Goal: Task Accomplishment & Management: Complete application form

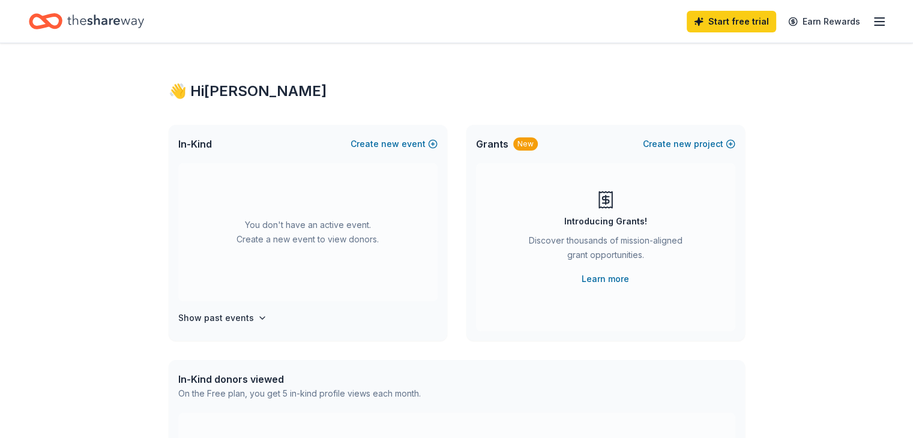
click at [307, 237] on div "You don't have an active event. Create a new event to view donors." at bounding box center [307, 232] width 259 height 138
click at [432, 142] on button "Create new event" at bounding box center [394, 144] width 87 height 14
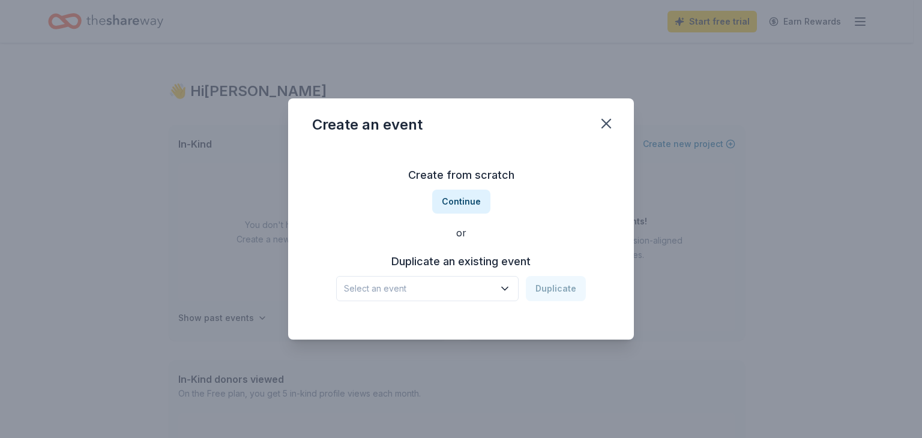
click at [468, 291] on span "Select an event" at bounding box center [419, 289] width 150 height 14
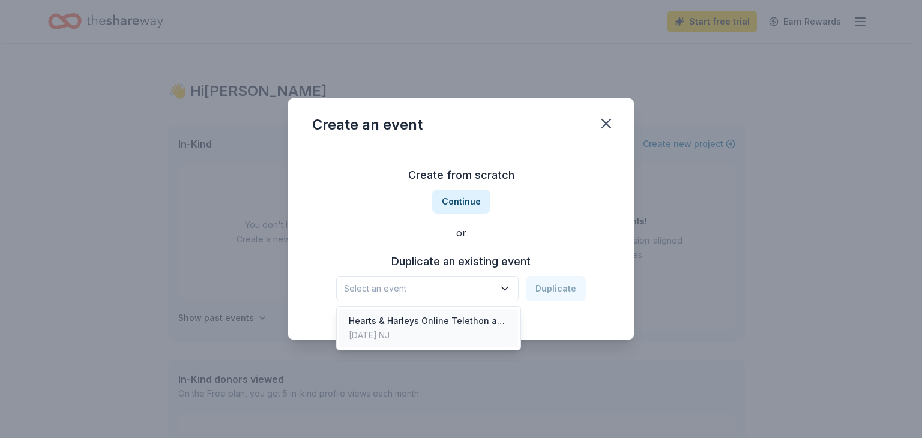
click at [446, 327] on div "Hearts & Harleys Online Telethon and Chinese Auction" at bounding box center [429, 321] width 160 height 14
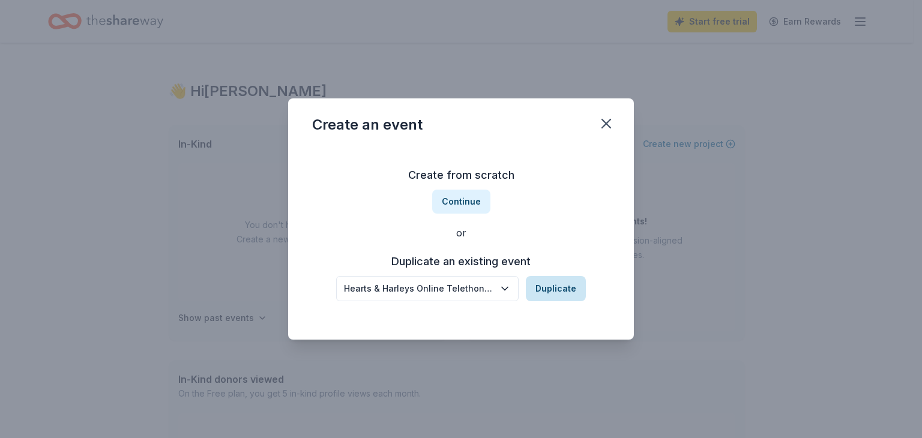
click at [553, 294] on button "Duplicate" at bounding box center [556, 288] width 60 height 25
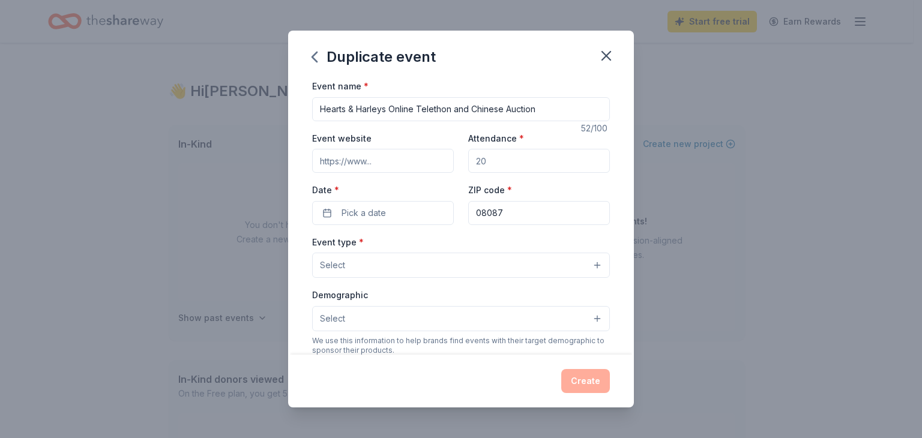
click at [508, 170] on input "Attendance *" at bounding box center [539, 161] width 142 height 24
click at [508, 169] on input "Attendance *" at bounding box center [539, 161] width 142 height 24
type input "1"
type input "200"
click at [401, 212] on button "Pick a date" at bounding box center [383, 213] width 142 height 24
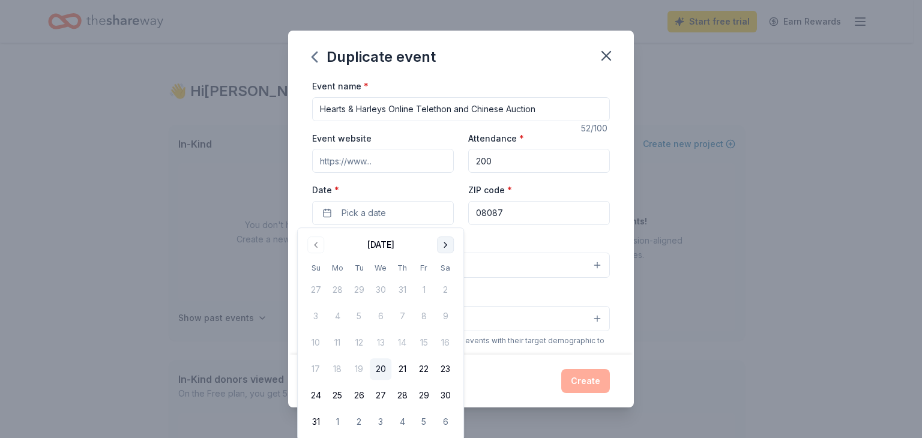
click at [447, 246] on button "Go to next month" at bounding box center [445, 245] width 17 height 17
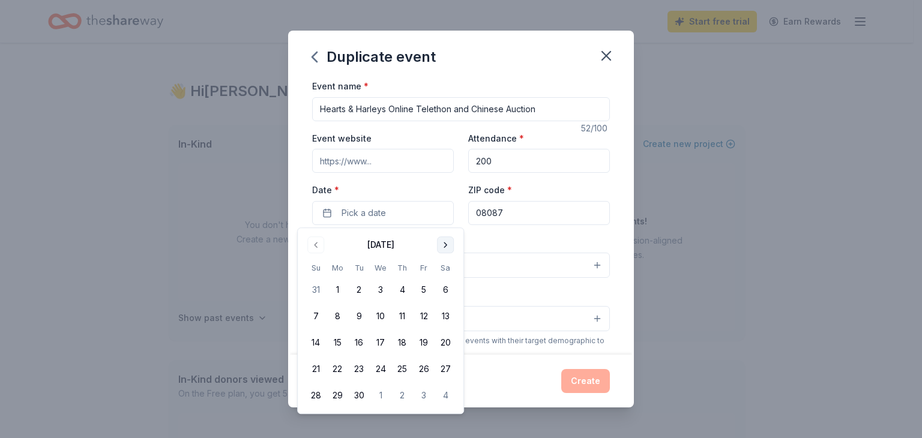
click at [447, 246] on button "Go to next month" at bounding box center [445, 245] width 17 height 17
click at [447, 291] on button "4" at bounding box center [446, 290] width 22 height 22
click at [399, 161] on input "Event website" at bounding box center [383, 161] width 142 height 24
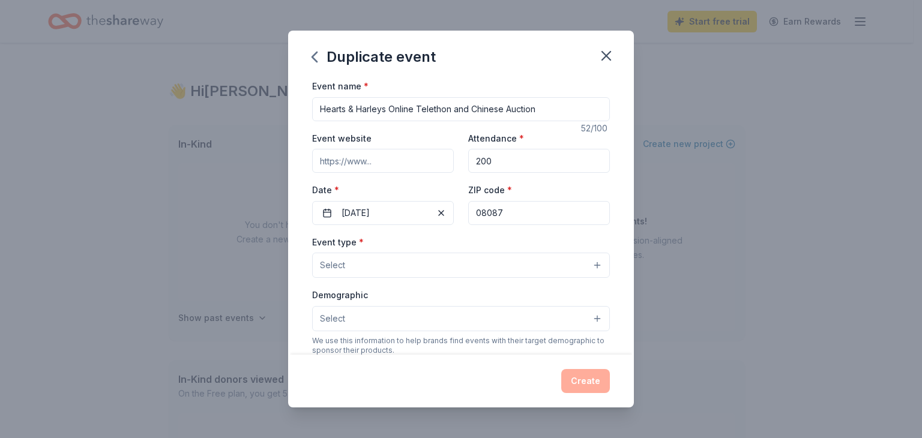
click at [420, 271] on button "Select" at bounding box center [461, 265] width 298 height 25
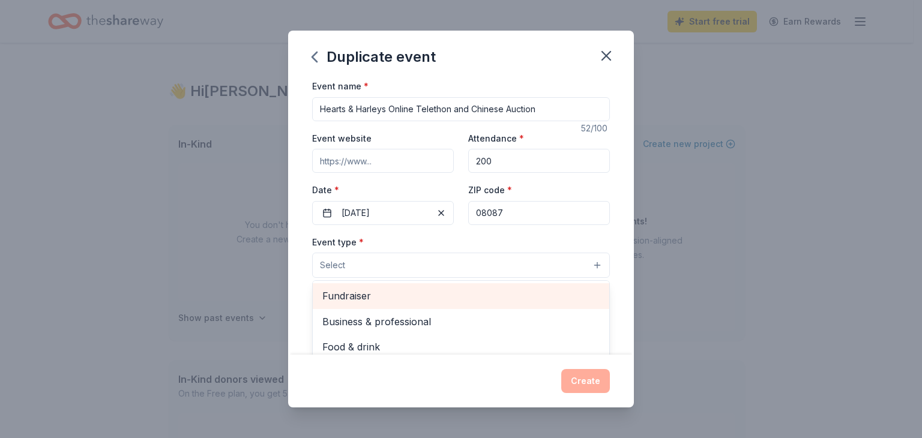
click at [372, 296] on span "Fundraiser" at bounding box center [460, 296] width 277 height 16
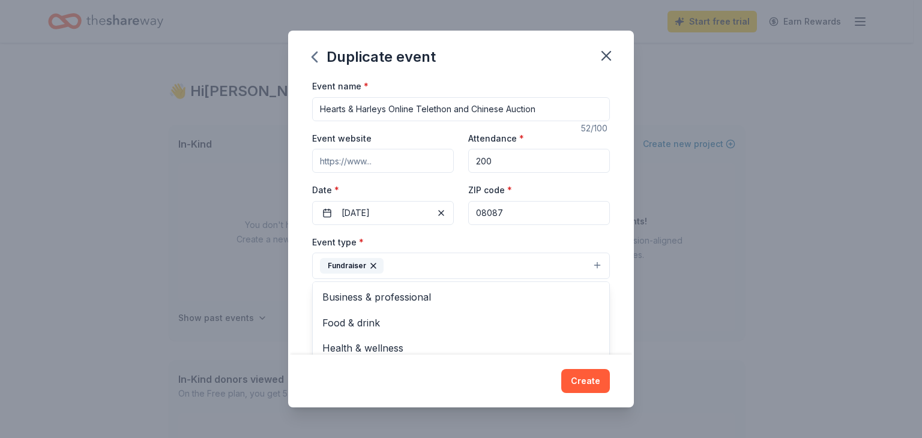
click at [610, 257] on div "Event name * Hearts & Harleys Online Telethon and Chinese Auction 52 /100 Event…" at bounding box center [461, 217] width 346 height 276
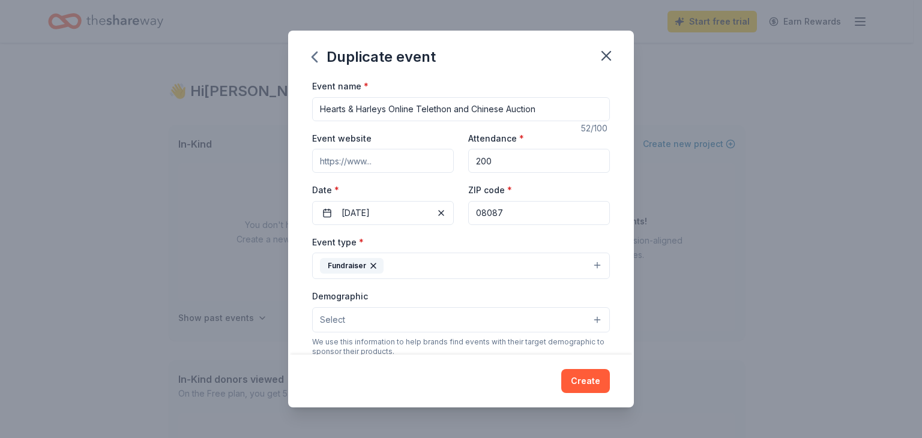
click at [475, 318] on button "Select" at bounding box center [461, 319] width 298 height 25
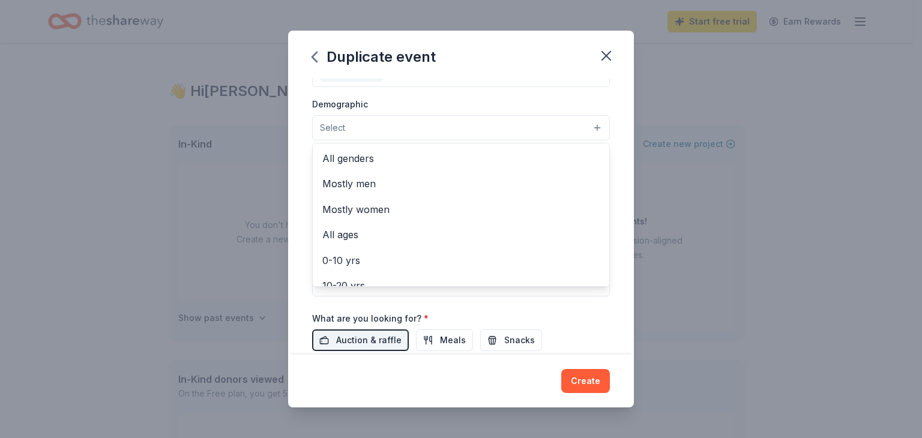
scroll to position [232, 0]
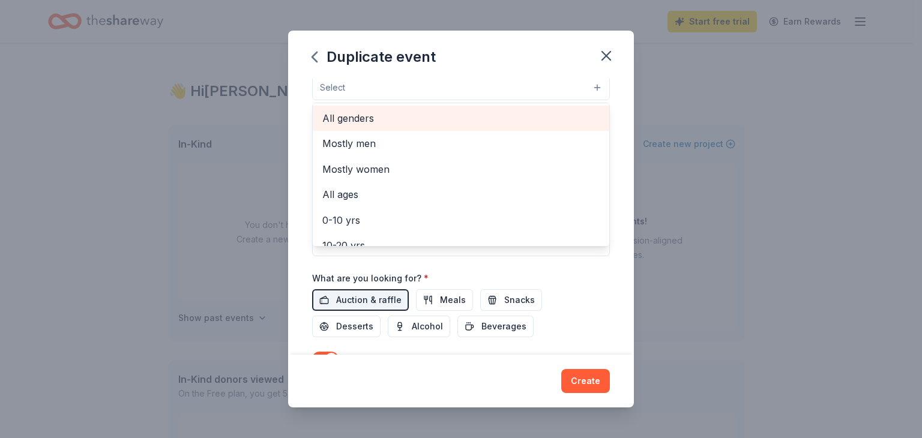
click at [377, 112] on span "All genders" at bounding box center [460, 119] width 277 height 16
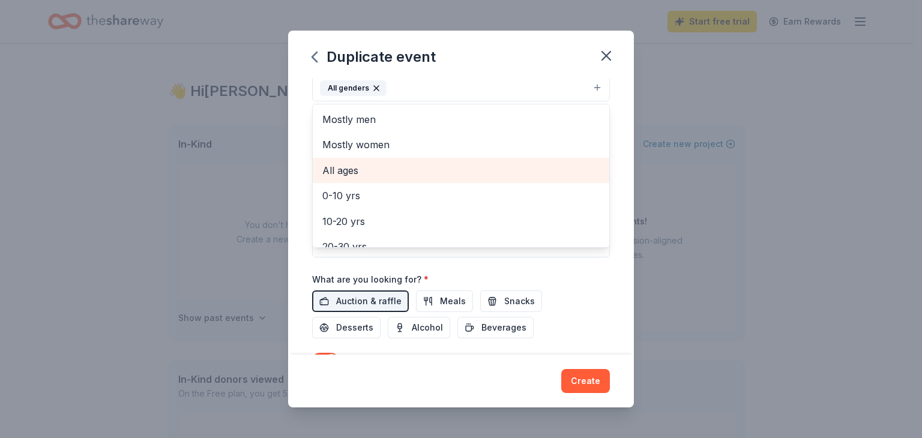
click at [358, 170] on span "All ages" at bounding box center [460, 171] width 277 height 16
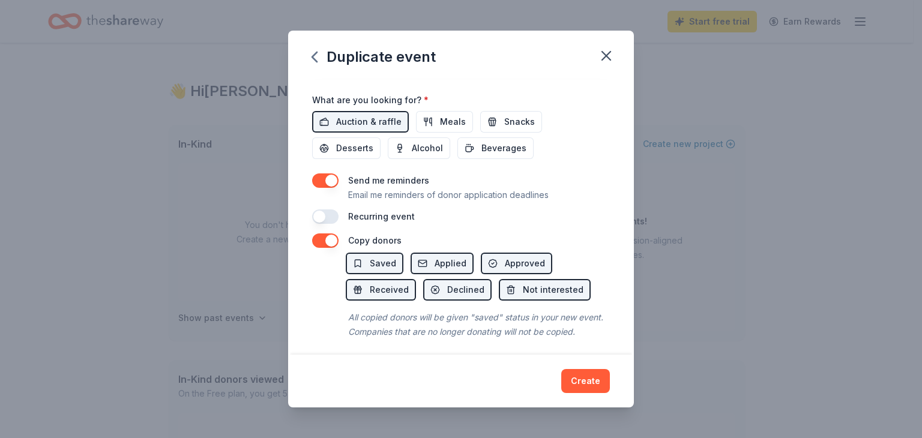
scroll to position [432, 0]
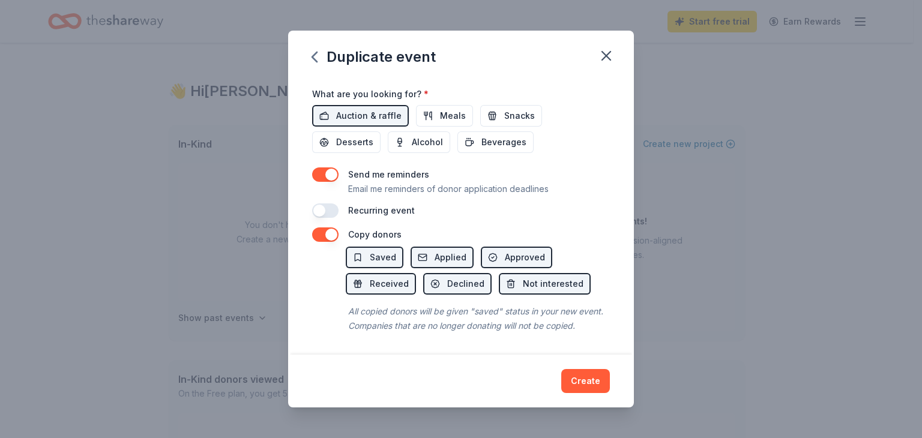
click at [578, 383] on div "Duplicate event Event name * Hearts & Harleys Online Telethon and Chinese Aucti…" at bounding box center [461, 219] width 346 height 377
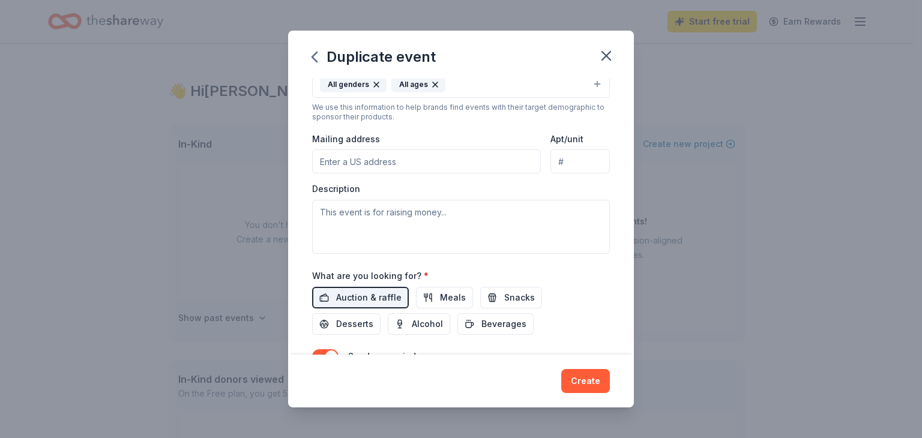
scroll to position [235, 0]
click at [413, 166] on input "Mailing address" at bounding box center [426, 162] width 229 height 24
type input "9 SEAVIEW CT"
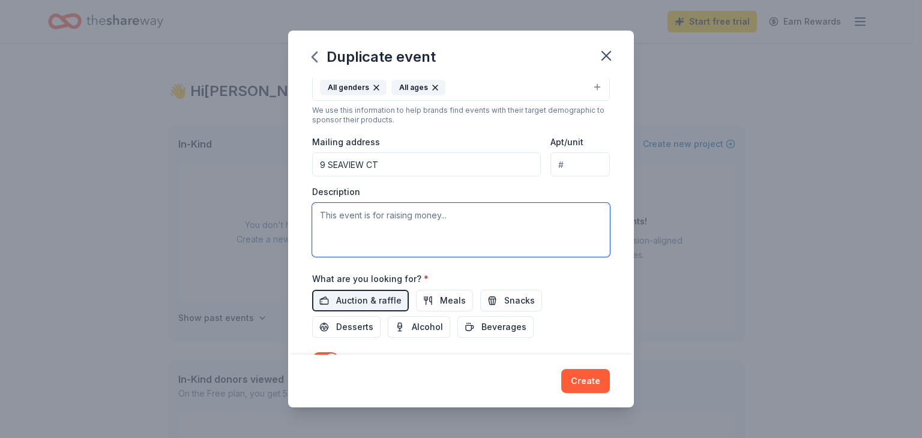
click at [377, 216] on textarea at bounding box center [461, 230] width 298 height 54
paste textarea "Hearts & Harleys is a nonprofit charitable organization started in memory of Ga…"
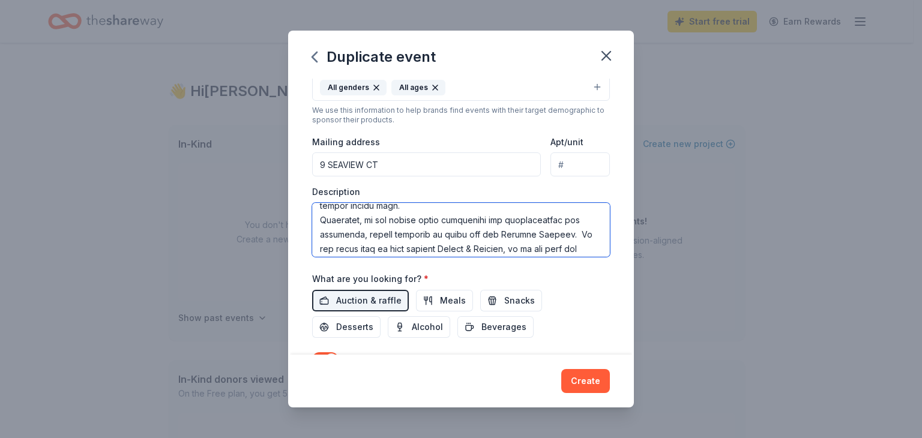
scroll to position [336, 0]
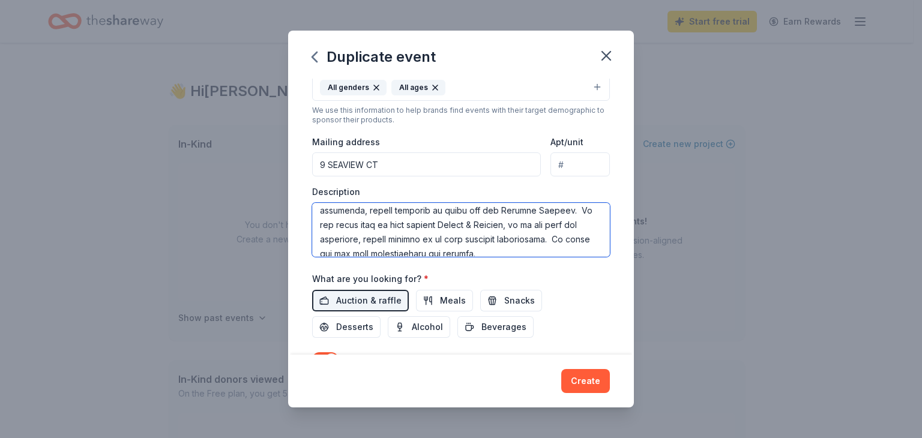
click at [439, 223] on textarea at bounding box center [461, 230] width 298 height 54
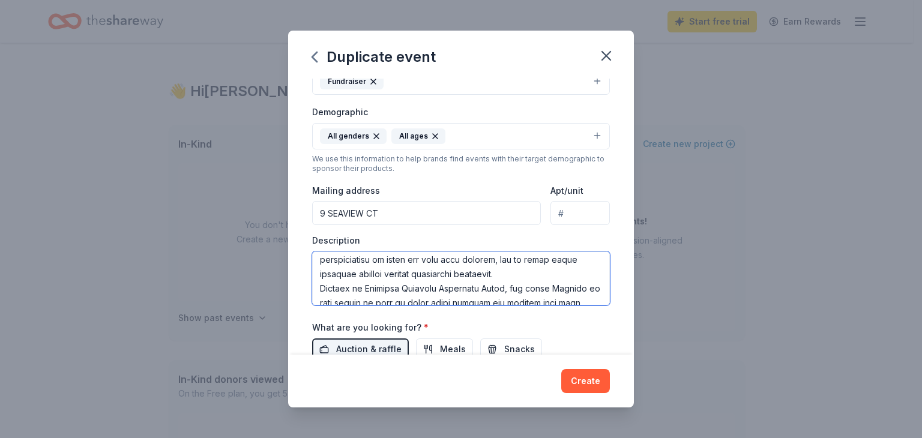
scroll to position [72, 0]
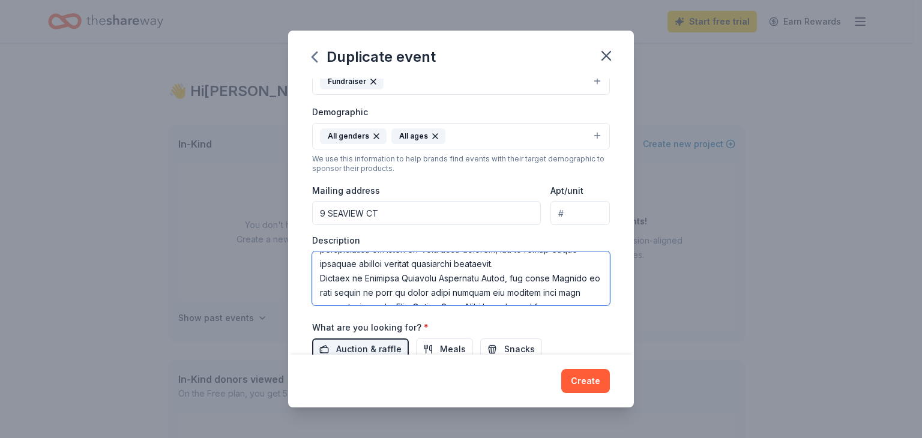
click at [413, 274] on textarea at bounding box center [461, 279] width 298 height 54
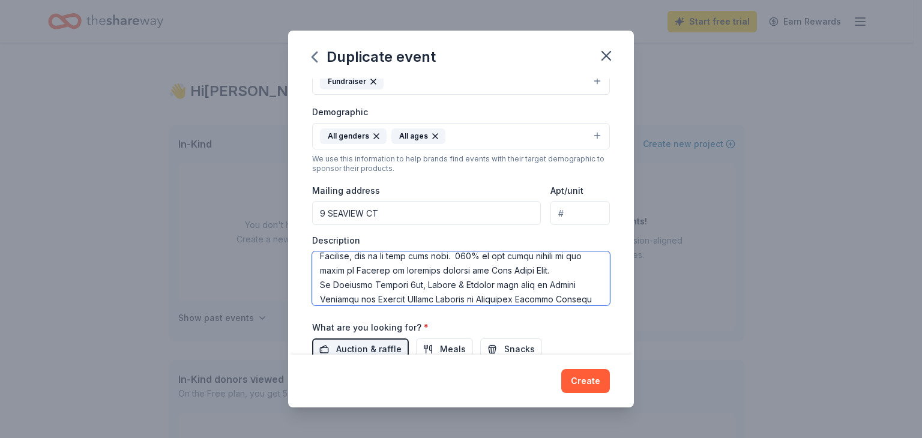
scroll to position [207, 0]
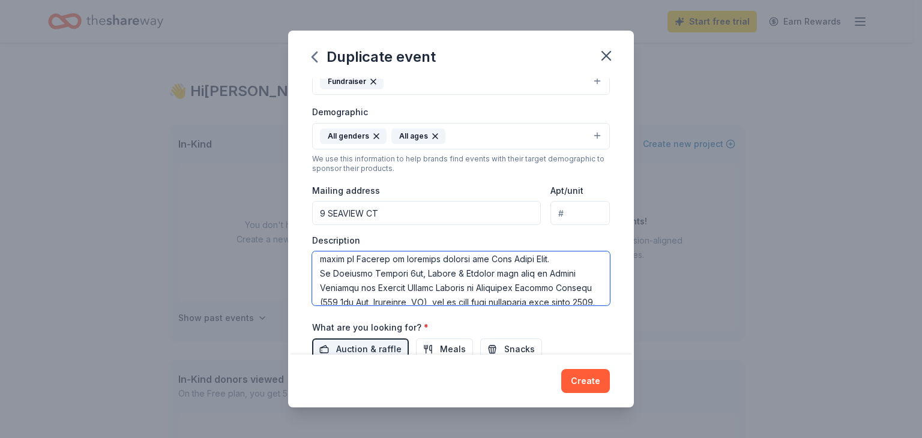
click at [346, 289] on textarea at bounding box center [461, 279] width 298 height 54
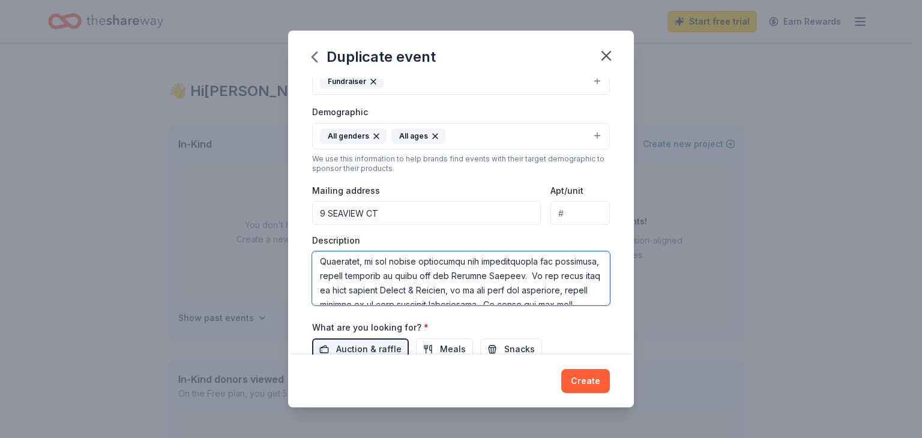
scroll to position [341, 0]
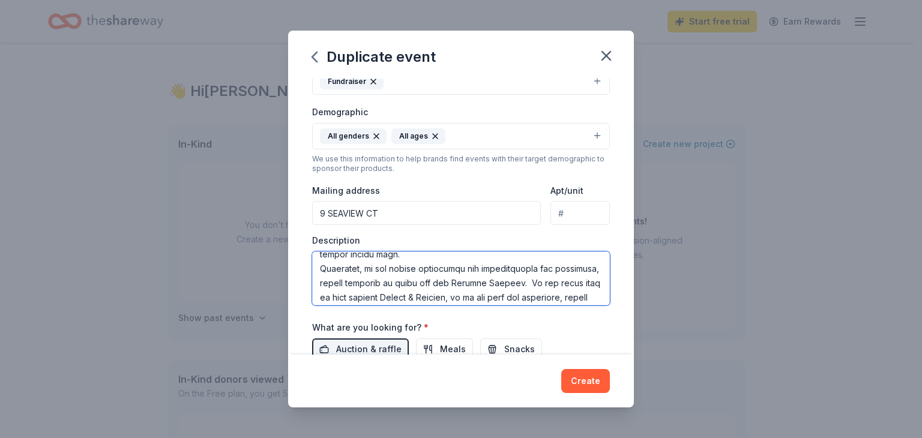
click at [562, 282] on textarea at bounding box center [461, 279] width 298 height 54
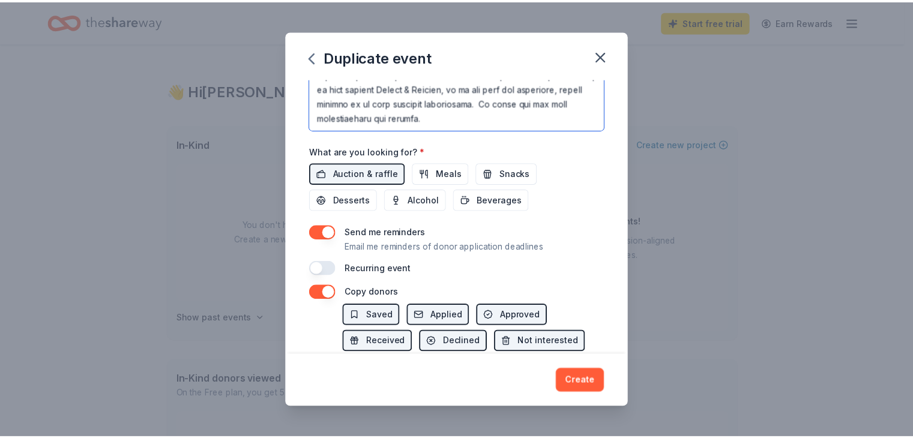
scroll to position [432, 0]
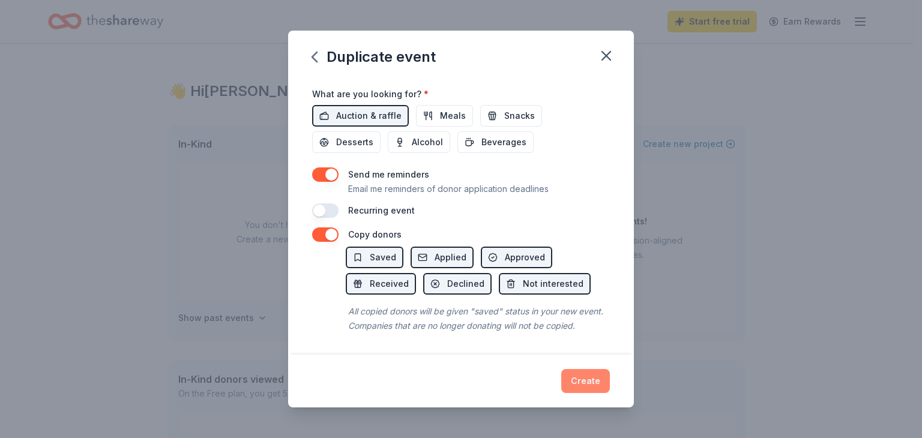
type textarea "Hearts & Harleys is a nonprofit charitable organization started in memory of Ga…"
click at [584, 383] on button "Create" at bounding box center [586, 381] width 49 height 24
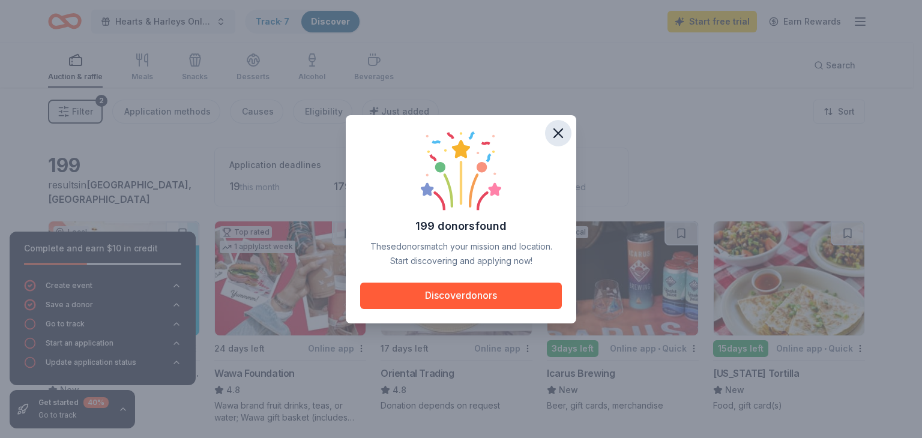
click at [559, 133] on icon "button" at bounding box center [558, 133] width 8 height 8
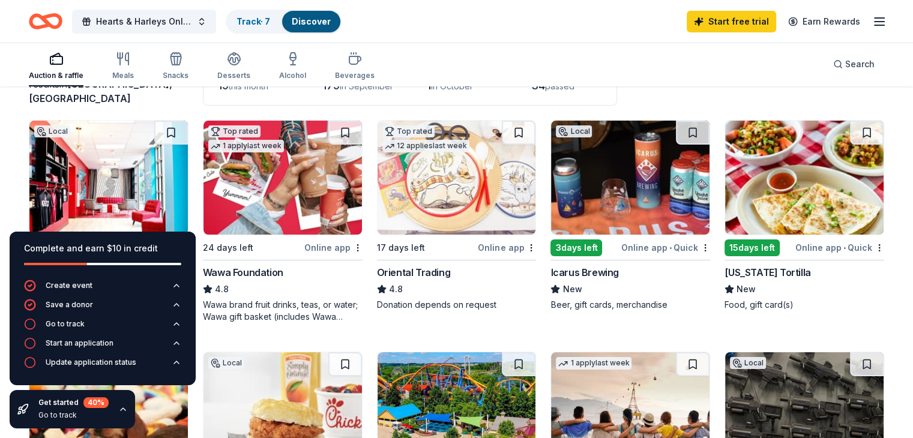
scroll to position [96, 0]
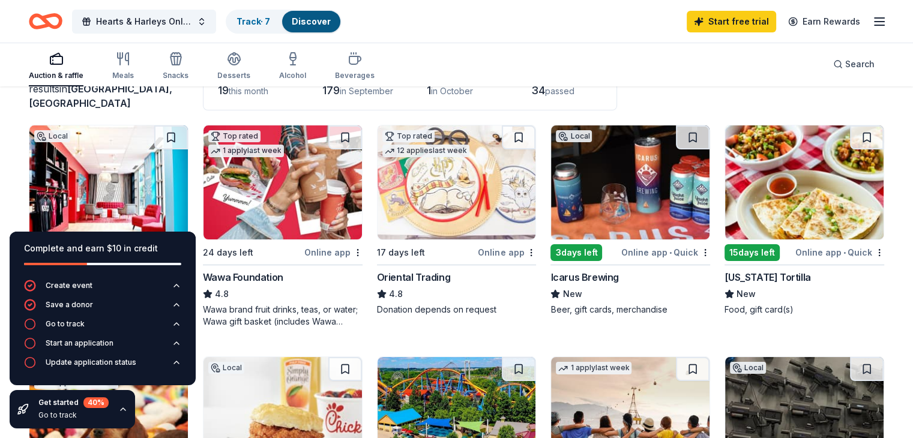
click at [566, 250] on div "3 days left" at bounding box center [577, 252] width 52 height 17
click at [79, 342] on div "Start an application" at bounding box center [80, 344] width 68 height 10
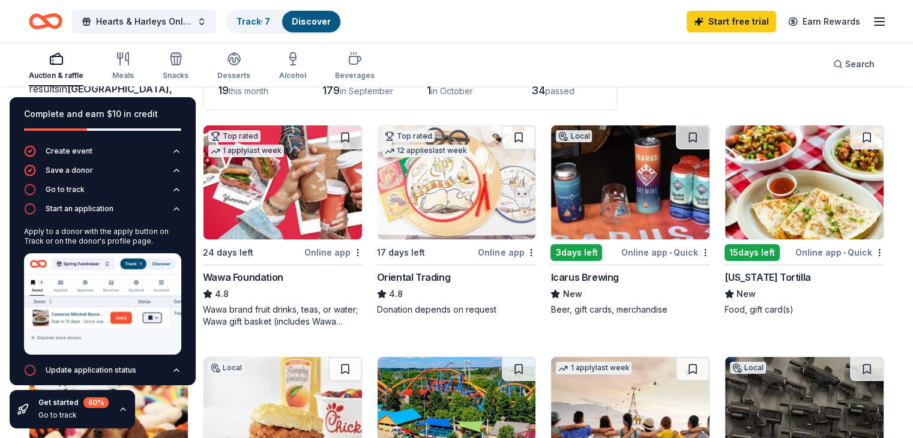
click at [204, 106] on div "Complete and earn $10 in credit Create event Save a donor Go to track Start an …" at bounding box center [102, 263] width 205 height 351
click at [235, 98] on div "19 this month" at bounding box center [253, 90] width 71 height 19
click at [68, 410] on div "Get started 40 % Go to track" at bounding box center [73, 410] width 70 height 24
click at [26, 365] on icon "button" at bounding box center [30, 371] width 12 height 12
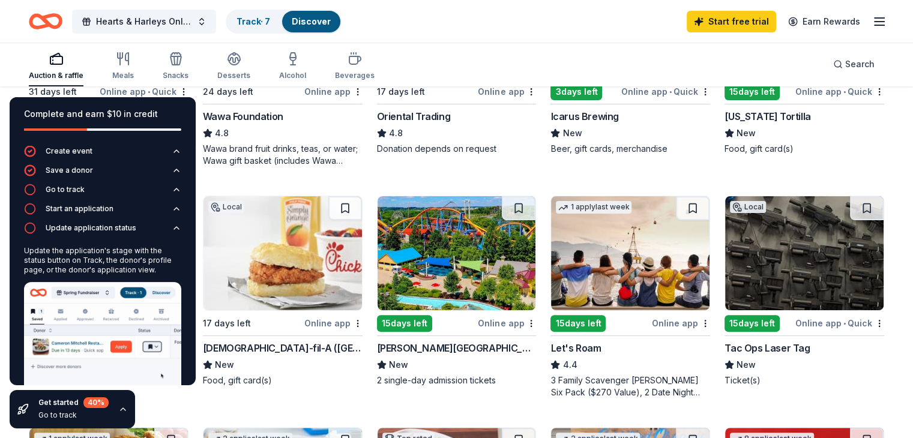
scroll to position [257, 0]
click at [30, 188] on icon "button" at bounding box center [30, 190] width 12 height 12
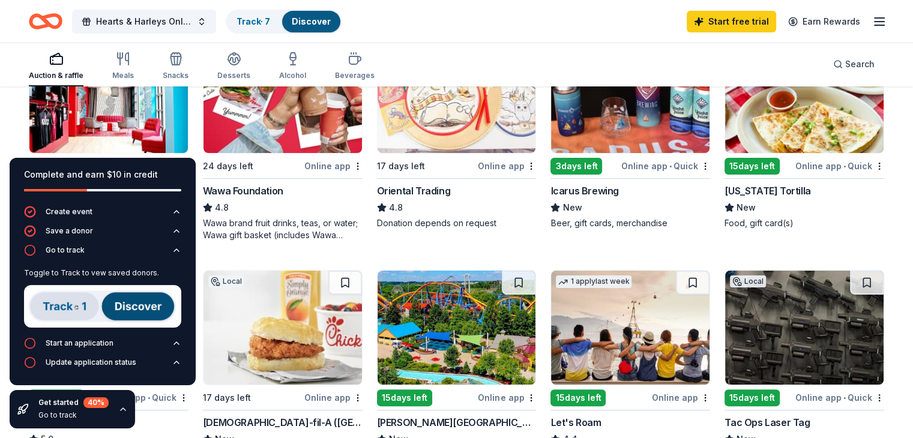
scroll to position [165, 0]
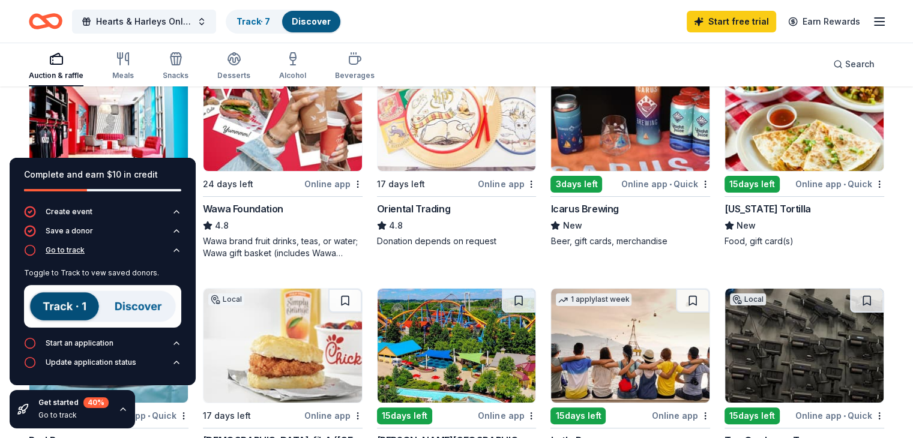
click at [24, 248] on icon "button" at bounding box center [30, 250] width 12 height 12
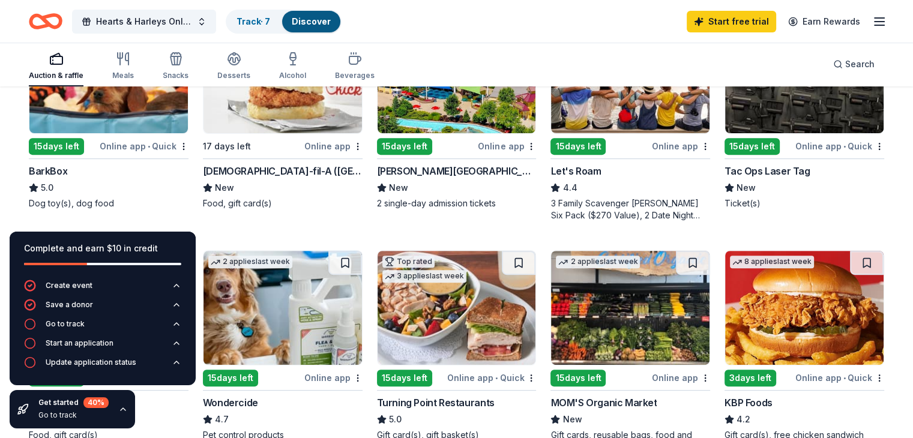
scroll to position [434, 0]
click at [322, 149] on div "Online app" at bounding box center [333, 146] width 58 height 15
click at [422, 145] on div "15 days left" at bounding box center [404, 147] width 55 height 17
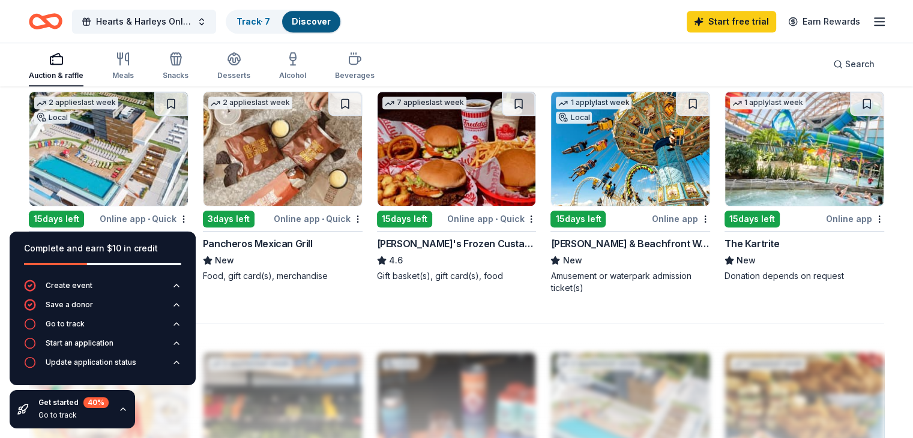
scroll to position [824, 0]
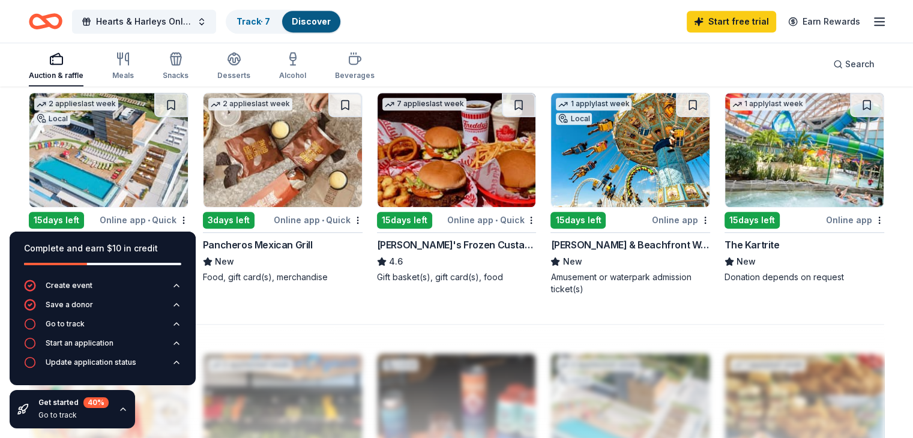
click at [574, 218] on div "15 days left" at bounding box center [578, 220] width 55 height 17
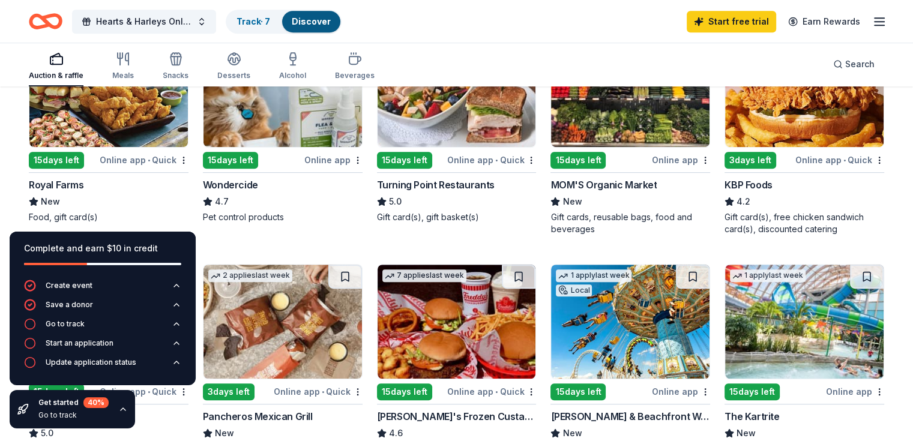
scroll to position [650, 0]
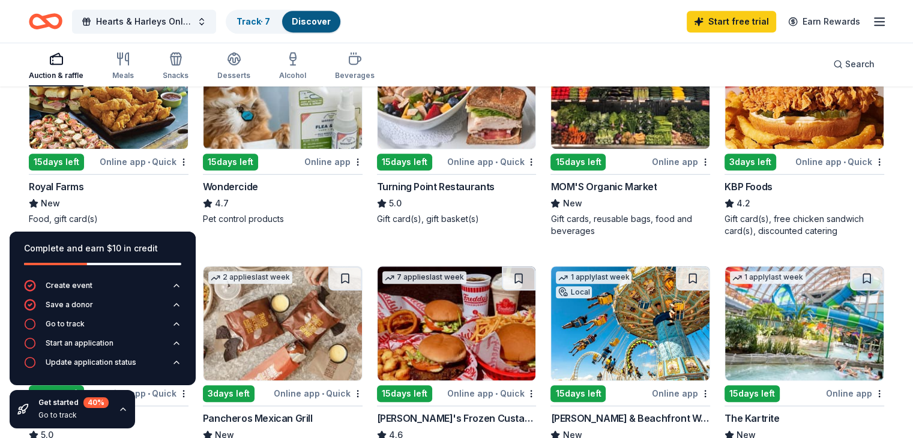
click at [84, 160] on div "15 days left" at bounding box center [56, 162] width 55 height 17
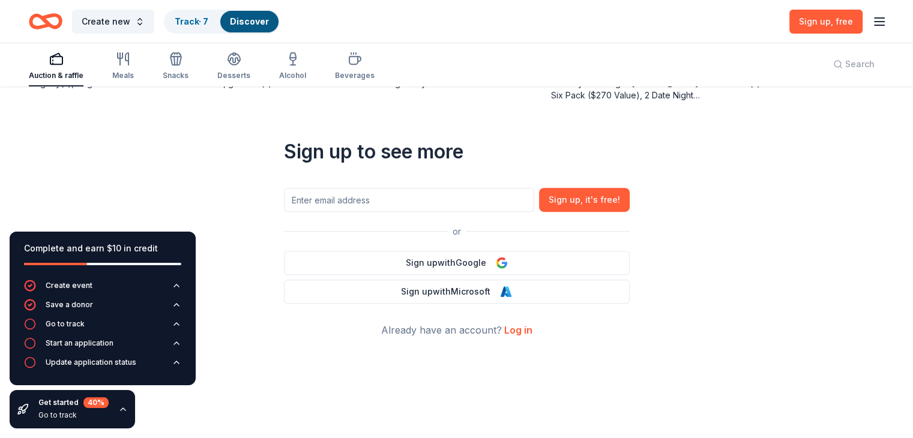
scroll to position [519, 0]
click at [516, 332] on link "Log in" at bounding box center [518, 331] width 28 height 12
click at [509, 332] on link "Log in" at bounding box center [518, 331] width 28 height 12
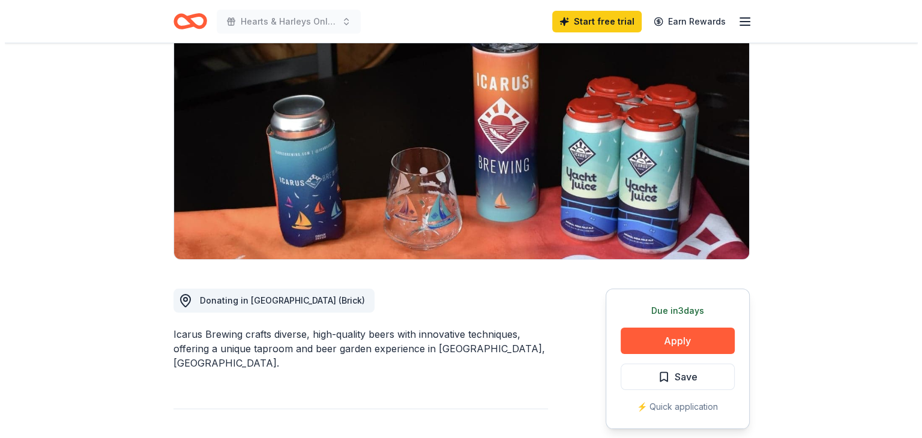
scroll to position [177, 0]
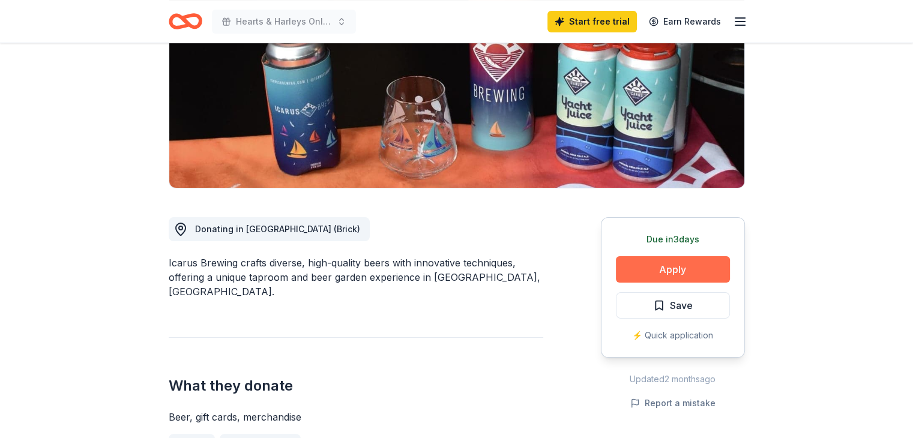
click at [651, 276] on button "Apply" at bounding box center [673, 269] width 114 height 26
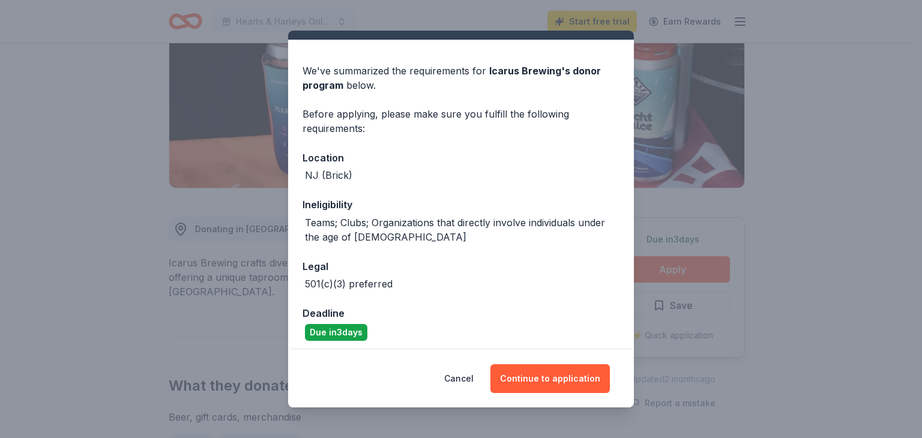
scroll to position [30, 0]
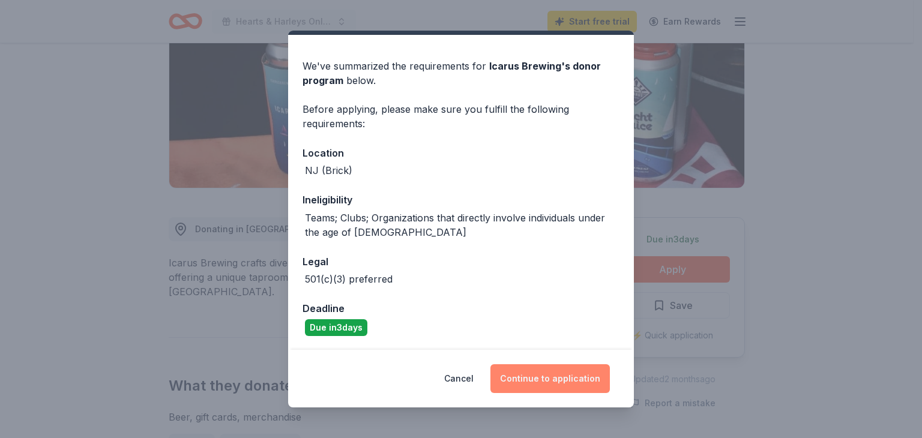
click at [560, 380] on button "Continue to application" at bounding box center [551, 379] width 120 height 29
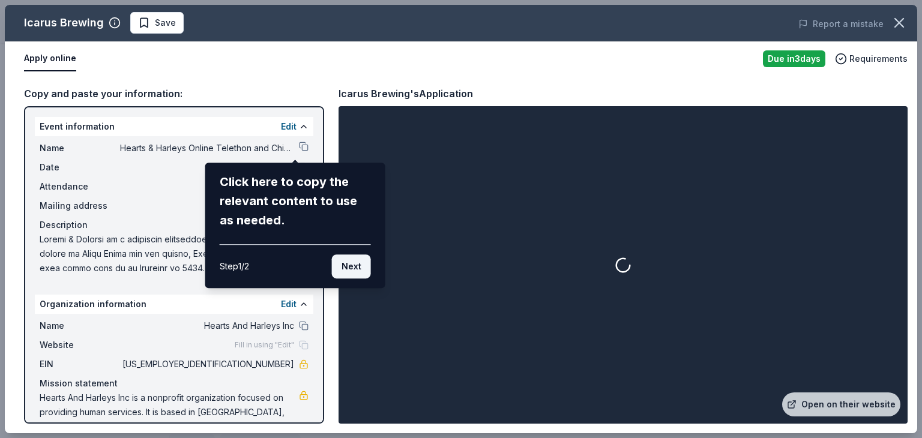
click at [359, 266] on button "Next" at bounding box center [351, 267] width 39 height 24
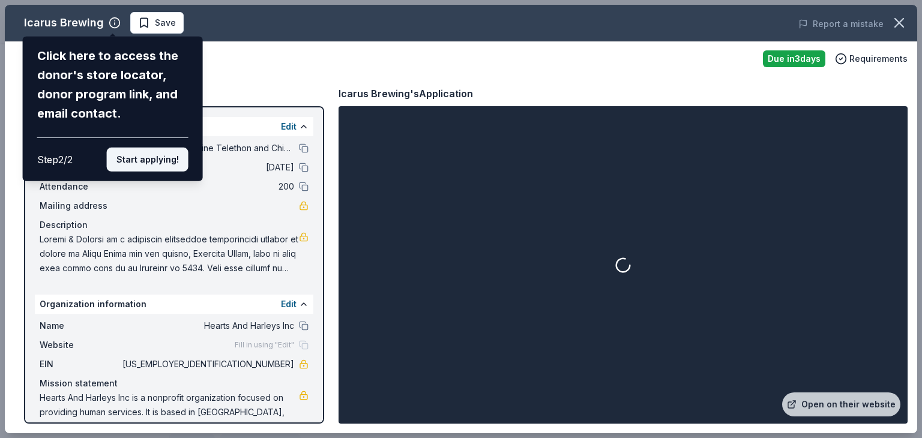
click at [159, 157] on button "Start applying!" at bounding box center [148, 160] width 82 height 24
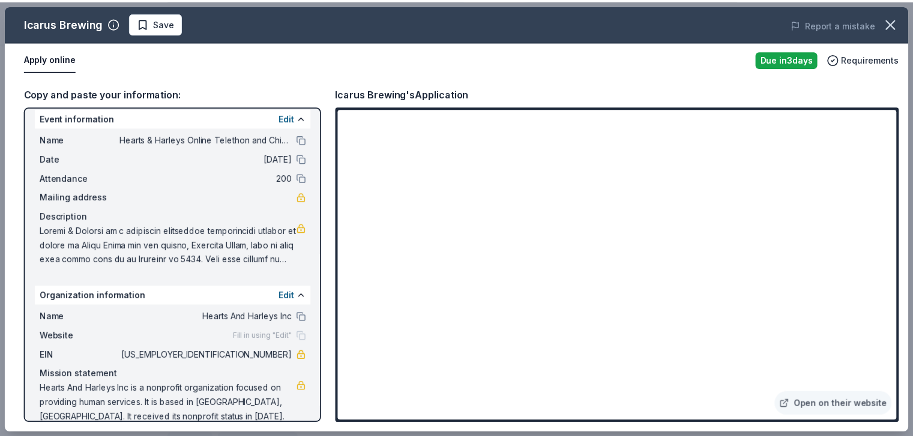
scroll to position [0, 0]
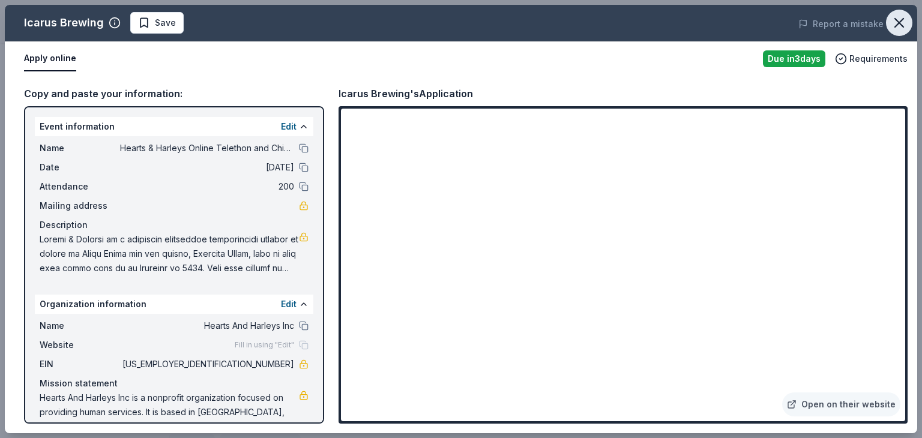
click at [900, 25] on icon "button" at bounding box center [899, 22] width 17 height 17
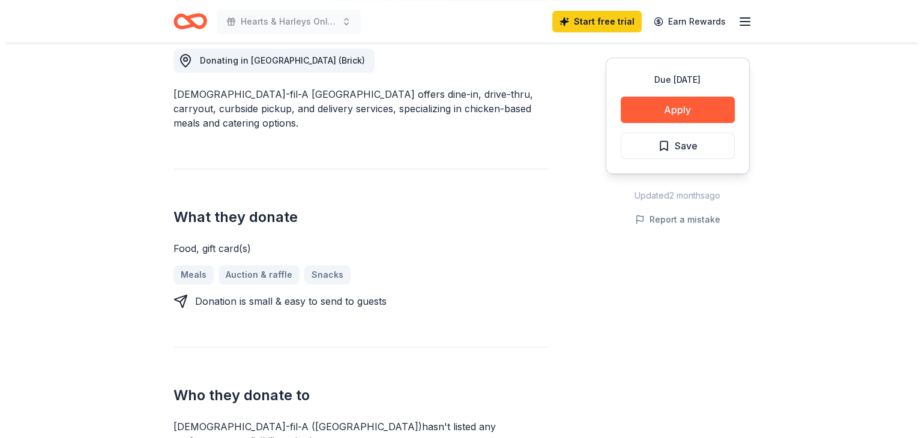
scroll to position [380, 0]
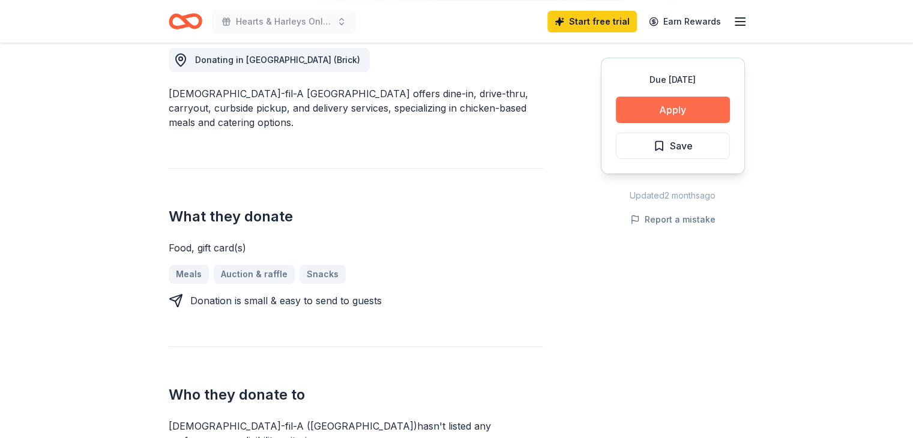
click at [667, 114] on button "Apply" at bounding box center [673, 110] width 114 height 26
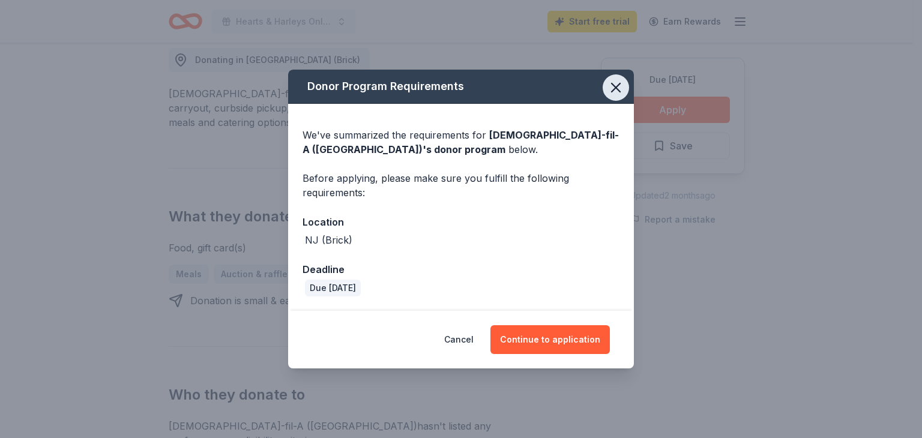
click at [617, 84] on icon "button" at bounding box center [616, 87] width 17 height 17
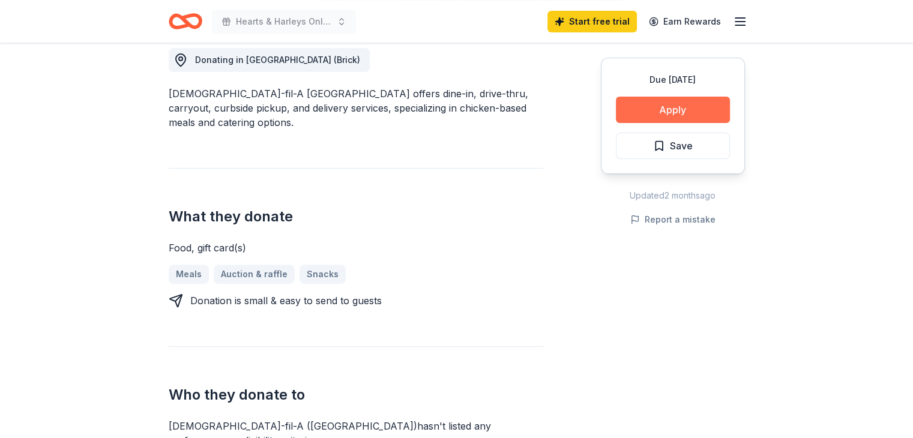
click at [654, 111] on button "Apply" at bounding box center [673, 110] width 114 height 26
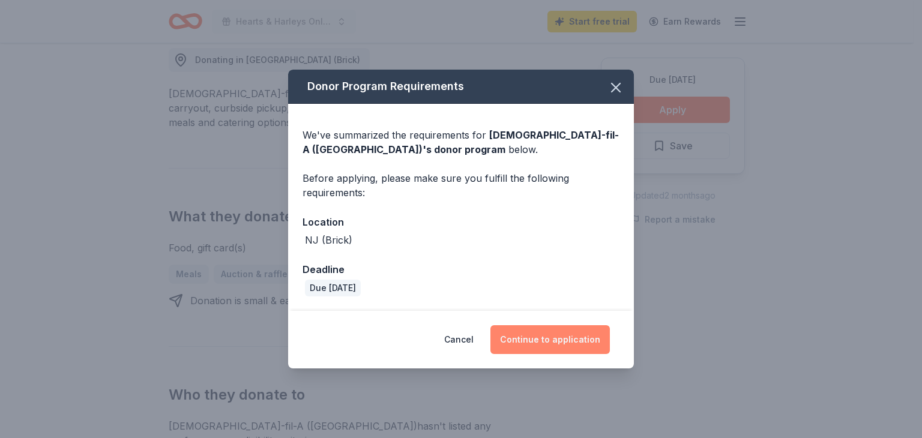
click at [566, 335] on button "Continue to application" at bounding box center [551, 339] width 120 height 29
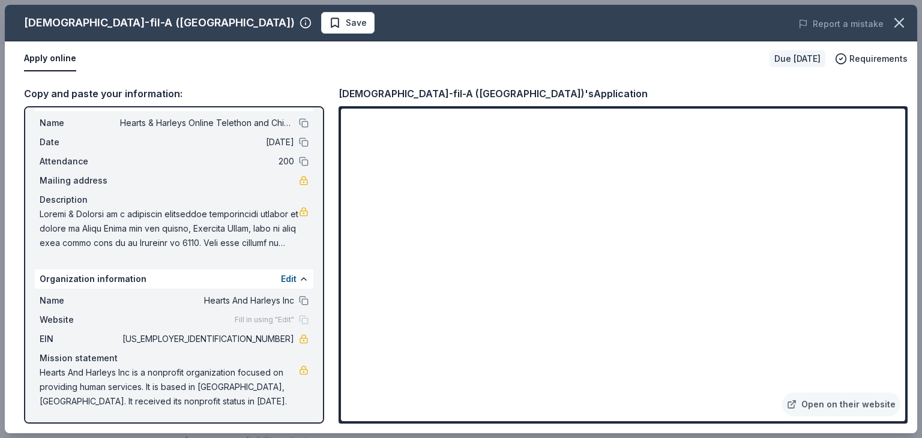
scroll to position [0, 0]
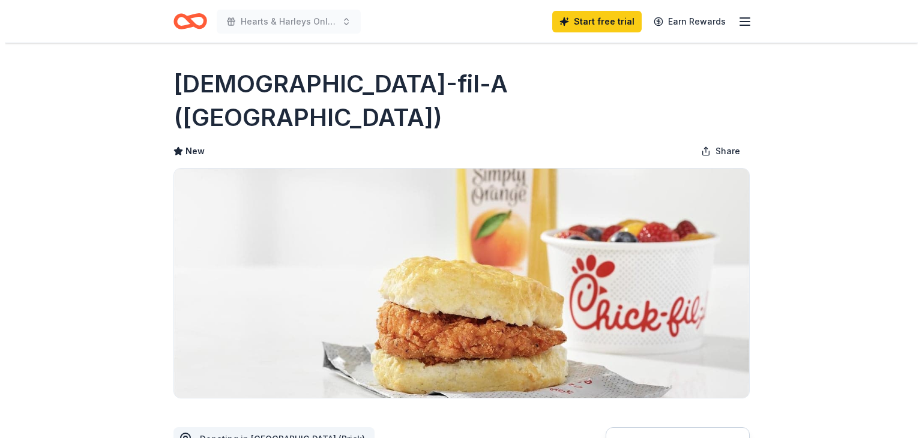
scroll to position [380, 0]
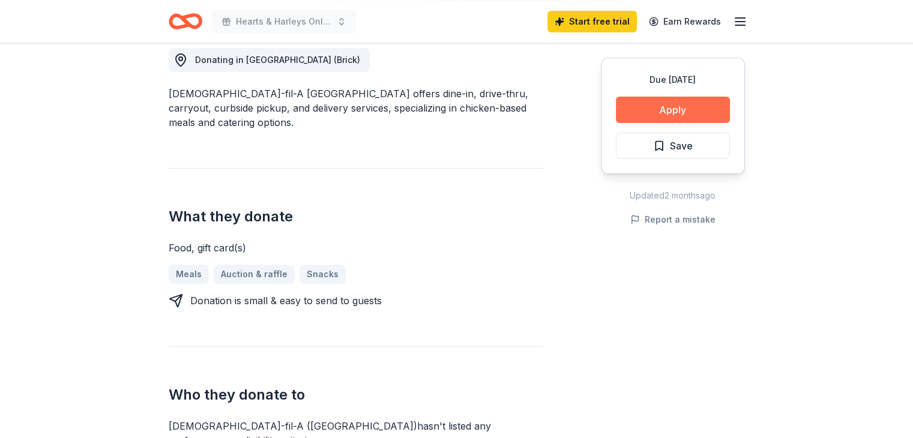
click at [675, 111] on button "Apply" at bounding box center [673, 110] width 114 height 26
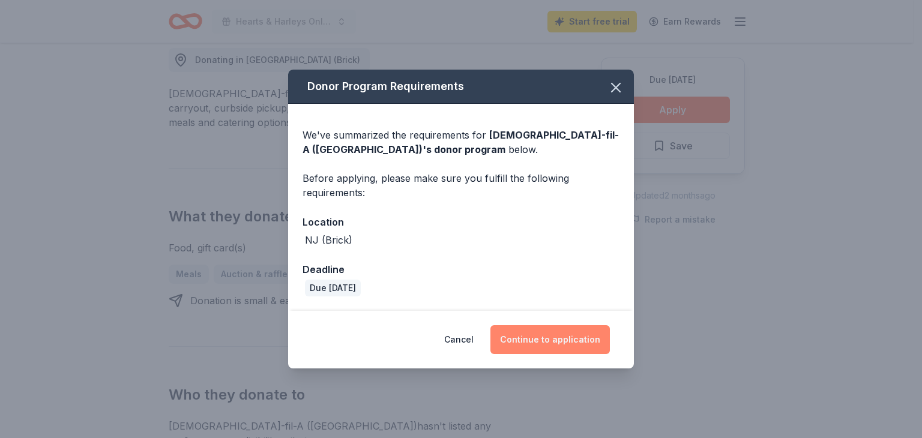
click at [564, 339] on button "Continue to application" at bounding box center [551, 339] width 120 height 29
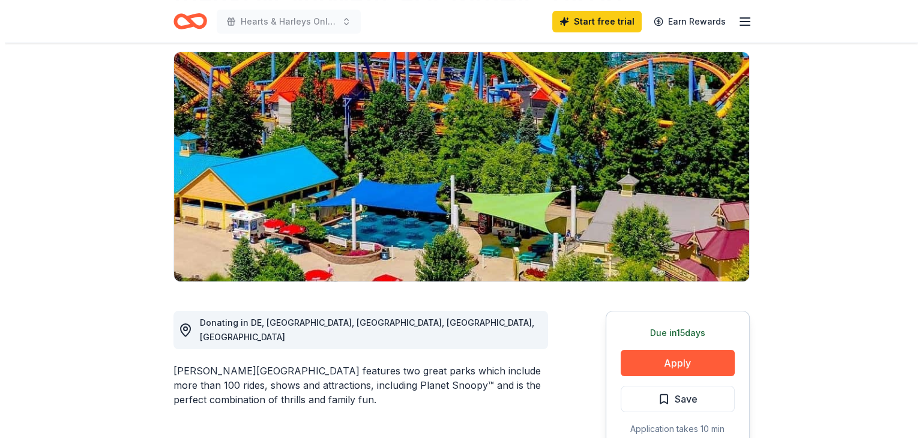
scroll to position [81, 0]
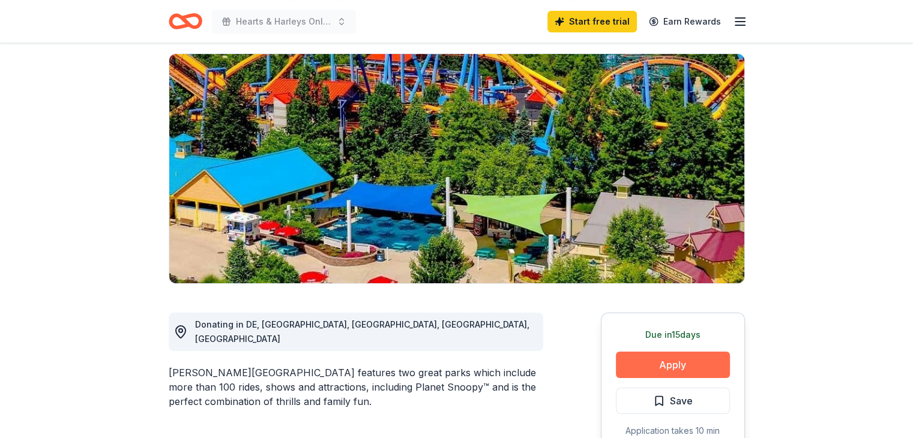
click at [648, 363] on button "Apply" at bounding box center [673, 365] width 114 height 26
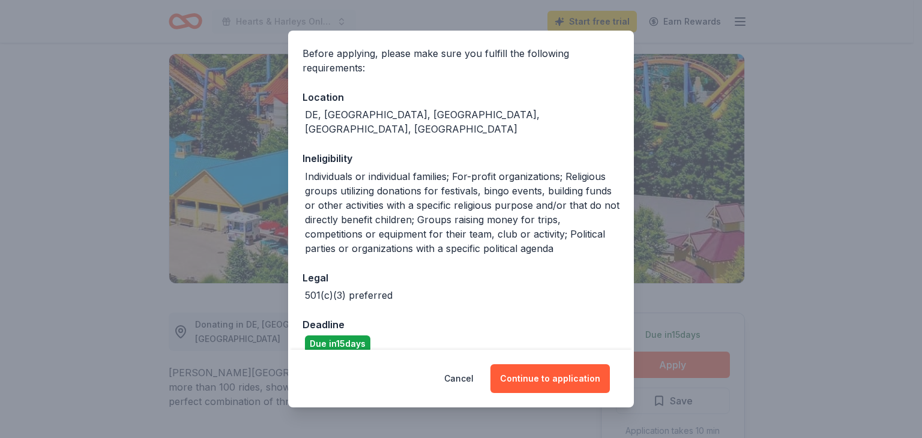
scroll to position [182, 0]
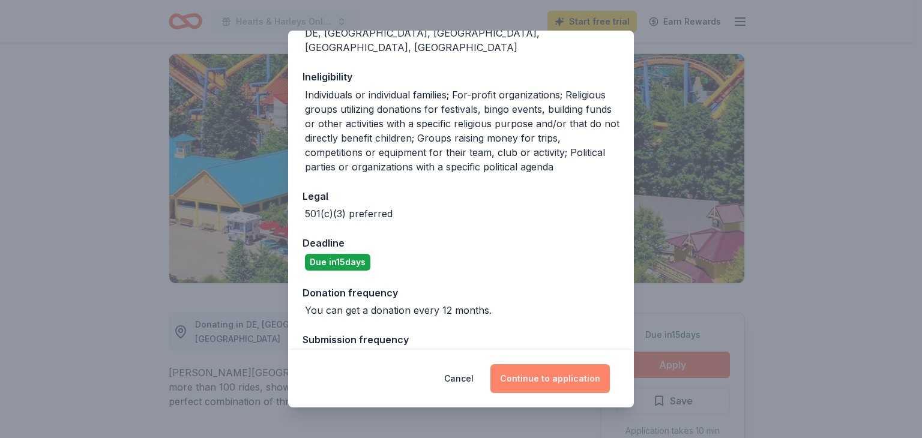
click at [541, 376] on button "Continue to application" at bounding box center [551, 379] width 120 height 29
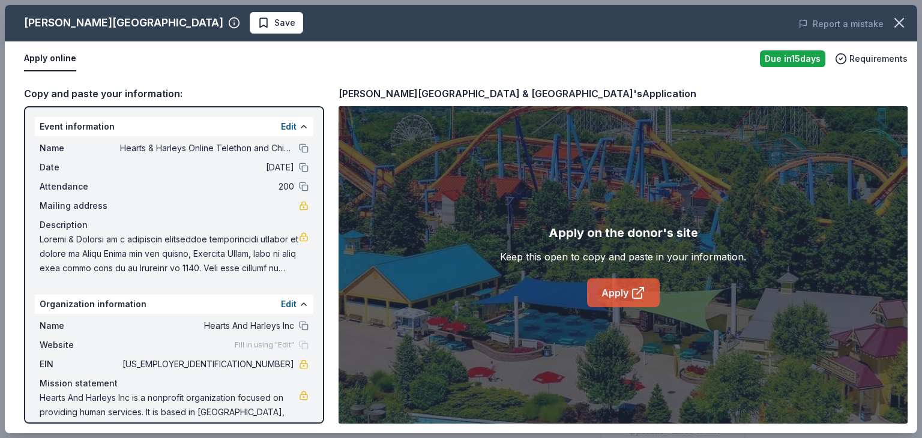
click at [622, 293] on link "Apply" at bounding box center [623, 293] width 73 height 29
drag, startPoint x: 34, startPoint y: 121, endPoint x: 76, endPoint y: 214, distance: 101.8
click at [76, 214] on div "Event information Edit Name Hearts & Harleys Online Telethon and Chinese Auctio…" at bounding box center [174, 265] width 300 height 318
click at [31, 175] on div "Event information Edit Name Hearts & Harleys Online Telethon and Chinese Auctio…" at bounding box center [174, 265] width 300 height 318
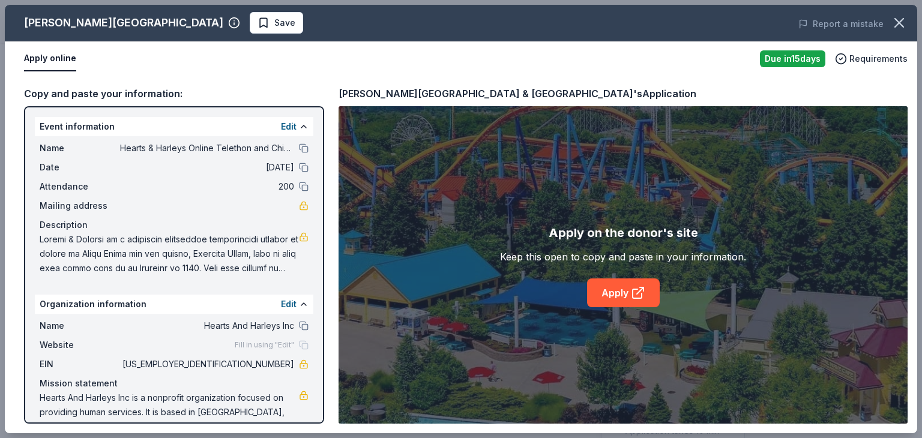
scroll to position [25, 0]
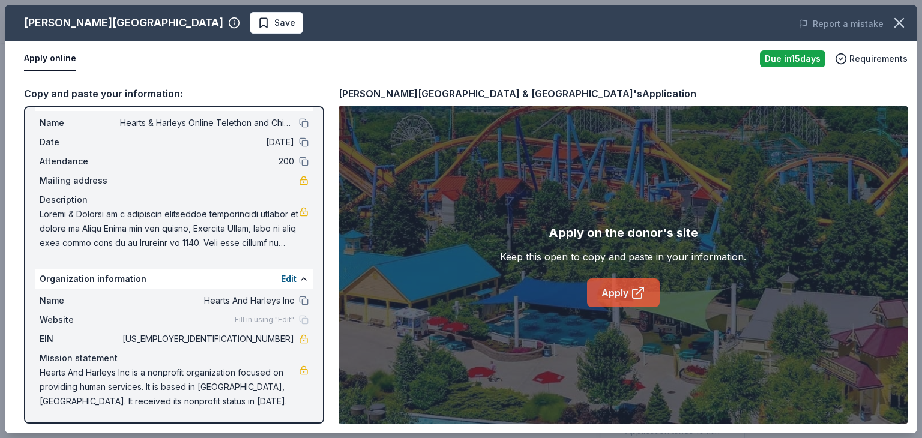
click at [621, 296] on link "Apply" at bounding box center [623, 293] width 73 height 29
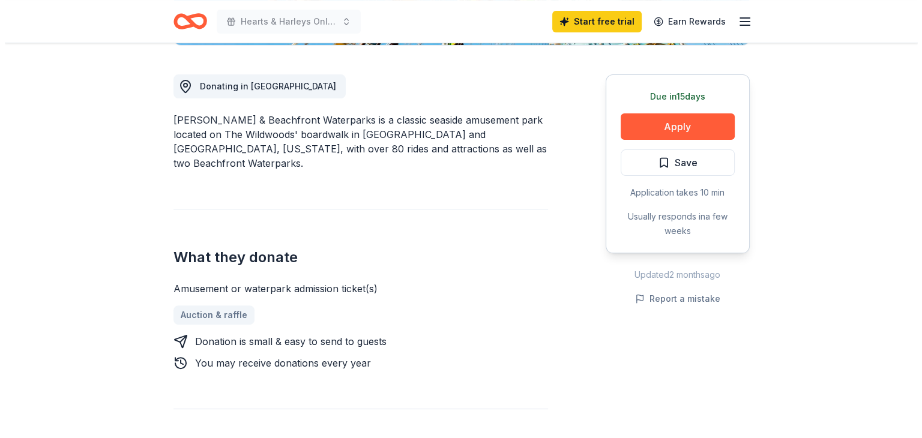
scroll to position [321, 0]
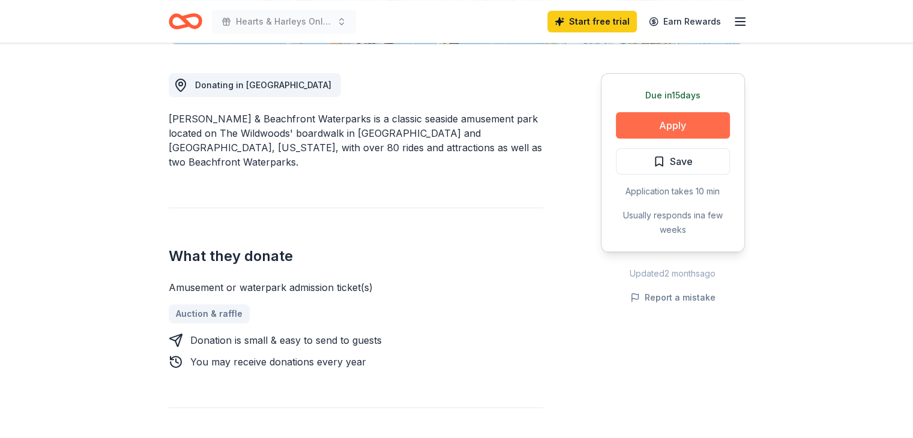
click at [659, 128] on button "Apply" at bounding box center [673, 125] width 114 height 26
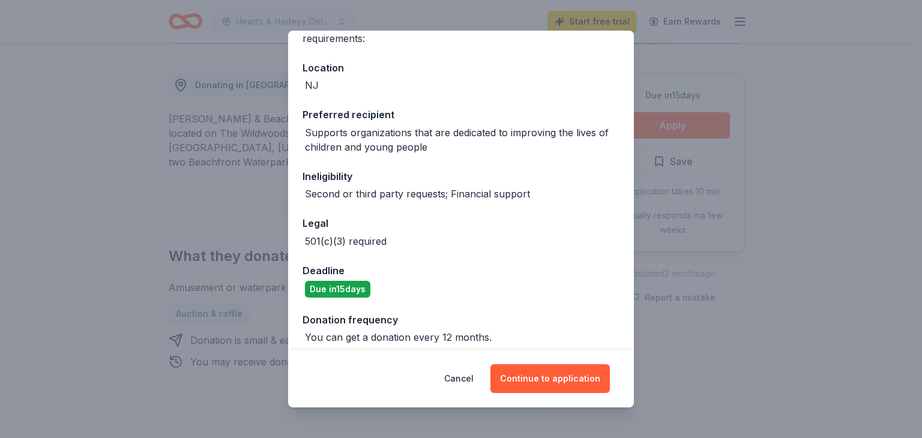
scroll to position [124, 0]
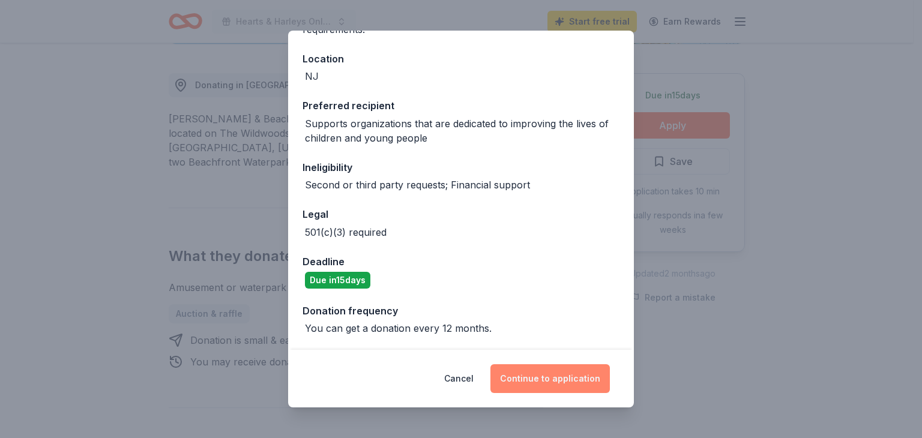
click at [550, 380] on button "Continue to application" at bounding box center [551, 379] width 120 height 29
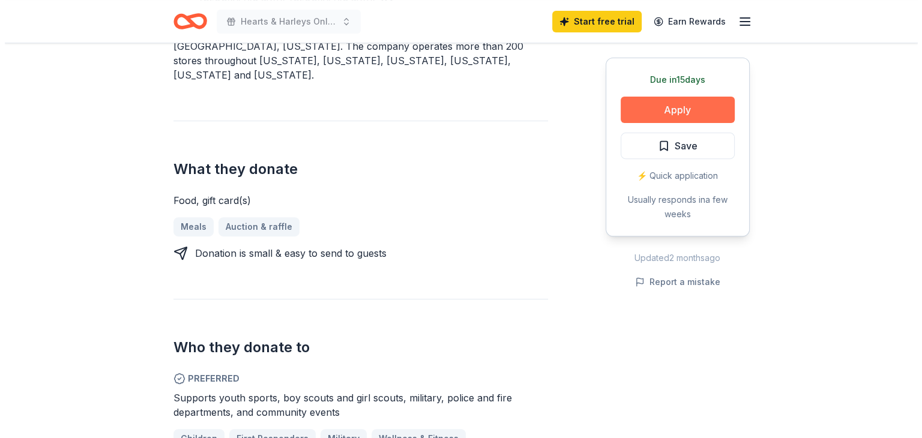
scroll to position [420, 0]
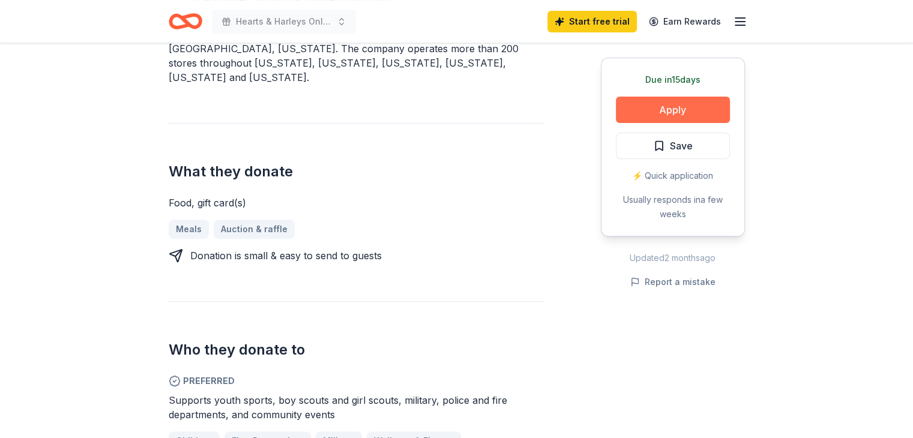
click at [675, 109] on button "Apply" at bounding box center [673, 110] width 114 height 26
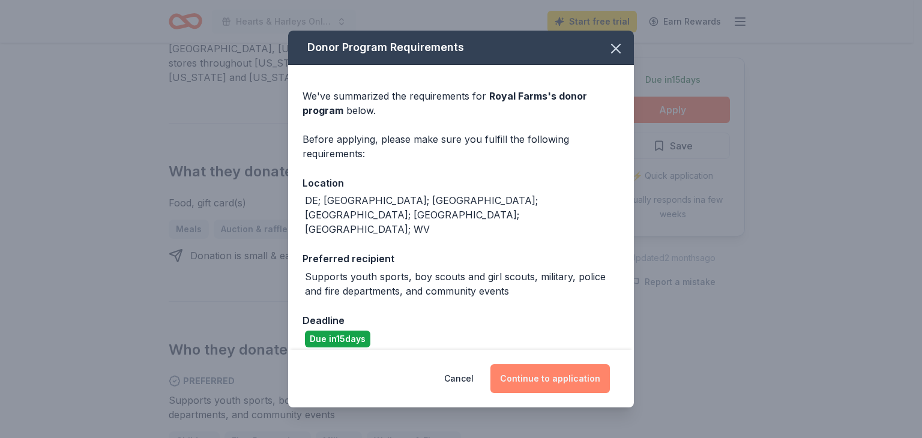
click at [555, 373] on button "Continue to application" at bounding box center [551, 379] width 120 height 29
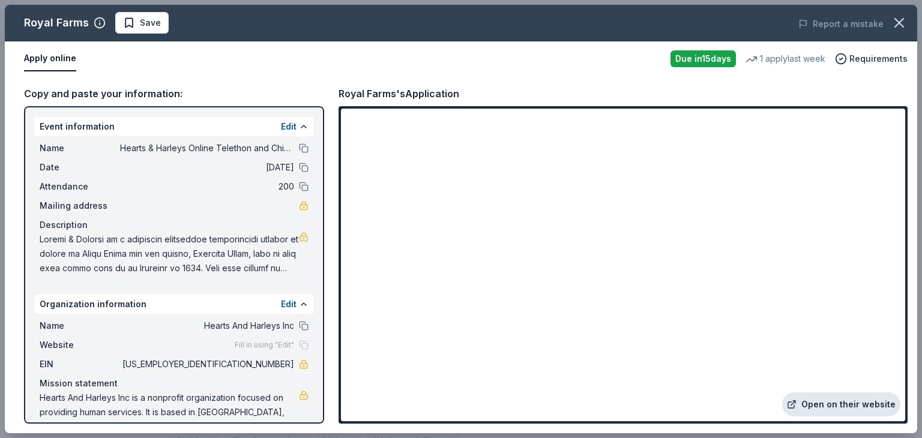
click at [818, 410] on link "Open on their website" at bounding box center [842, 405] width 118 height 24
